Goal: Information Seeking & Learning: Learn about a topic

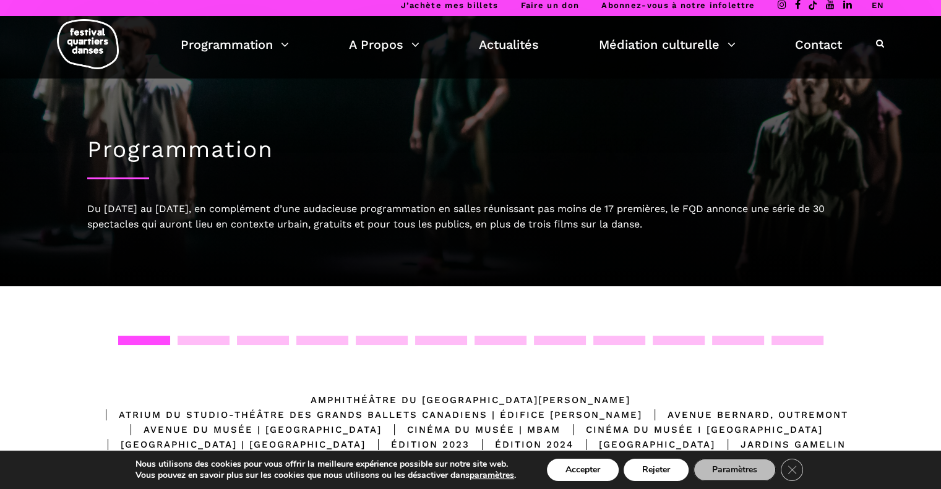
scroll to position [4, 0]
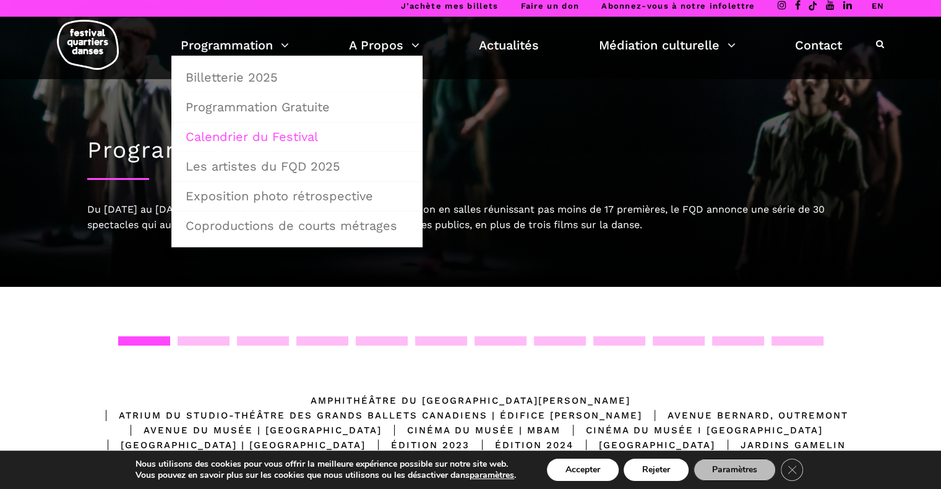
click at [252, 138] on link "Calendrier du Festival" at bounding box center [297, 137] width 238 height 28
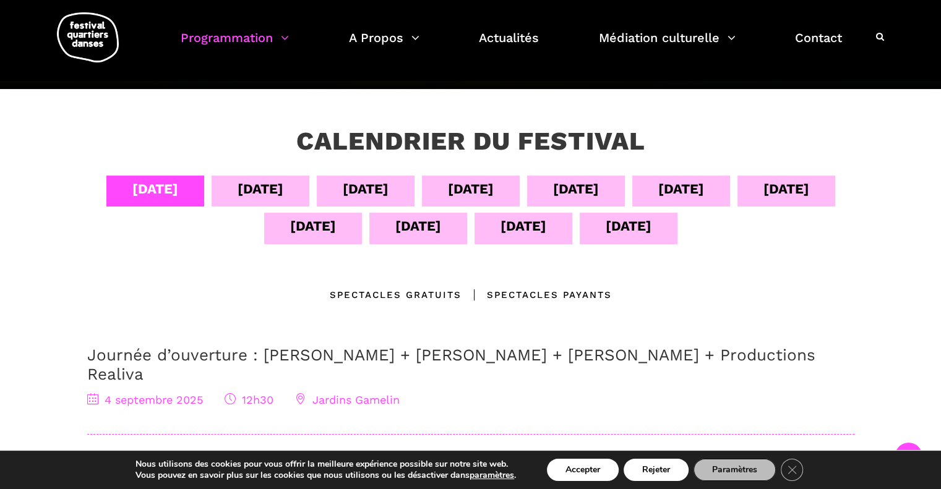
scroll to position [187, 0]
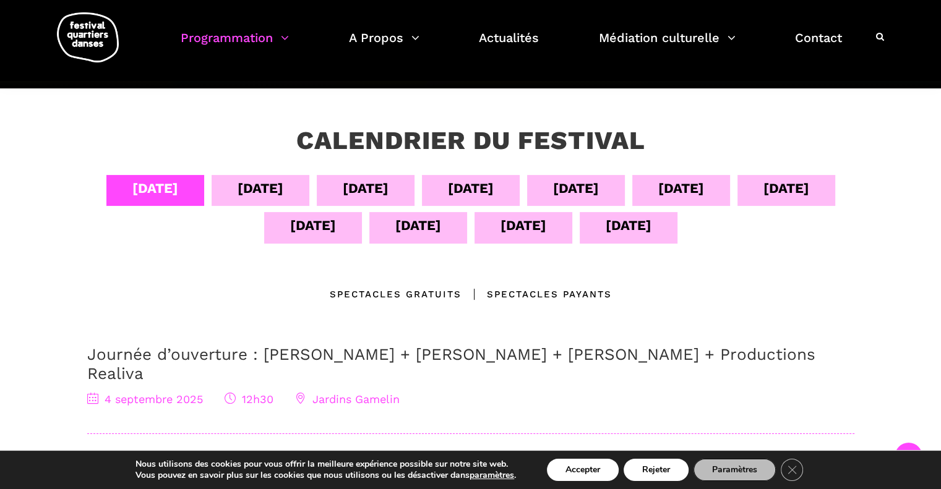
click at [575, 188] on div "08 sept" at bounding box center [576, 189] width 46 height 22
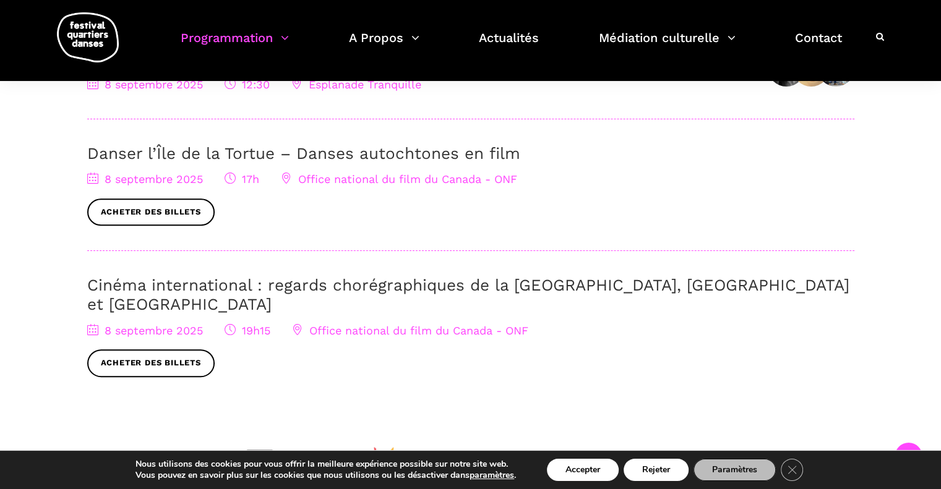
scroll to position [482, 0]
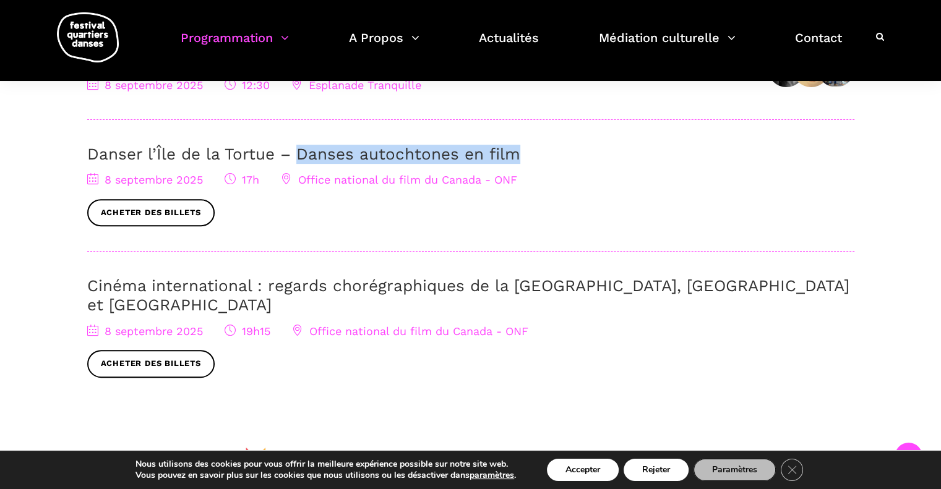
drag, startPoint x: 531, startPoint y: 153, endPoint x: 298, endPoint y: 148, distance: 233.3
click at [298, 148] on h3 "Danser l’Île de la Tortue – Danses autochtones en film" at bounding box center [470, 154] width 767 height 19
copy link "Danses autochtones en film"
